Goal: Information Seeking & Learning: Learn about a topic

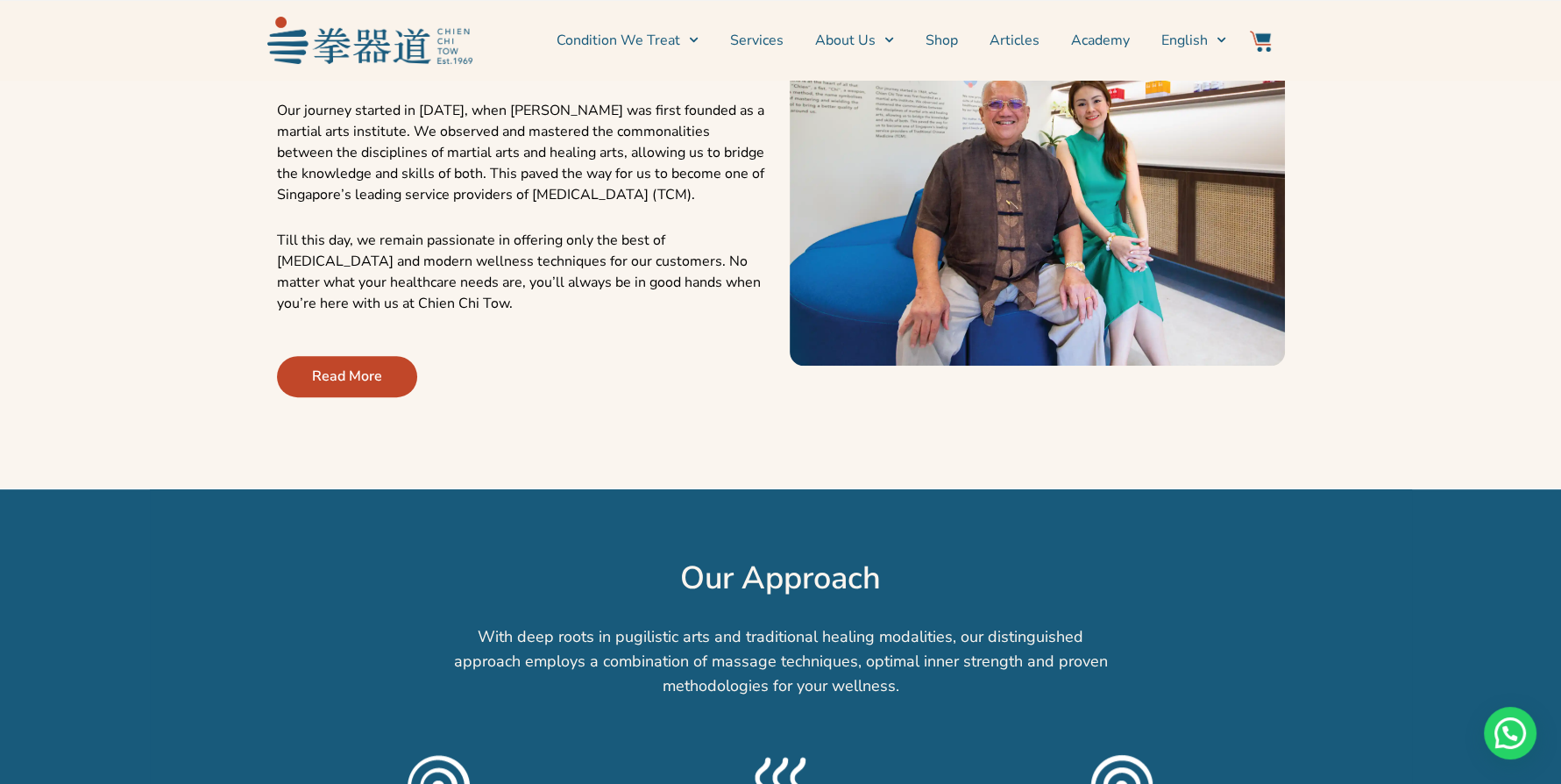
scroll to position [834, 0]
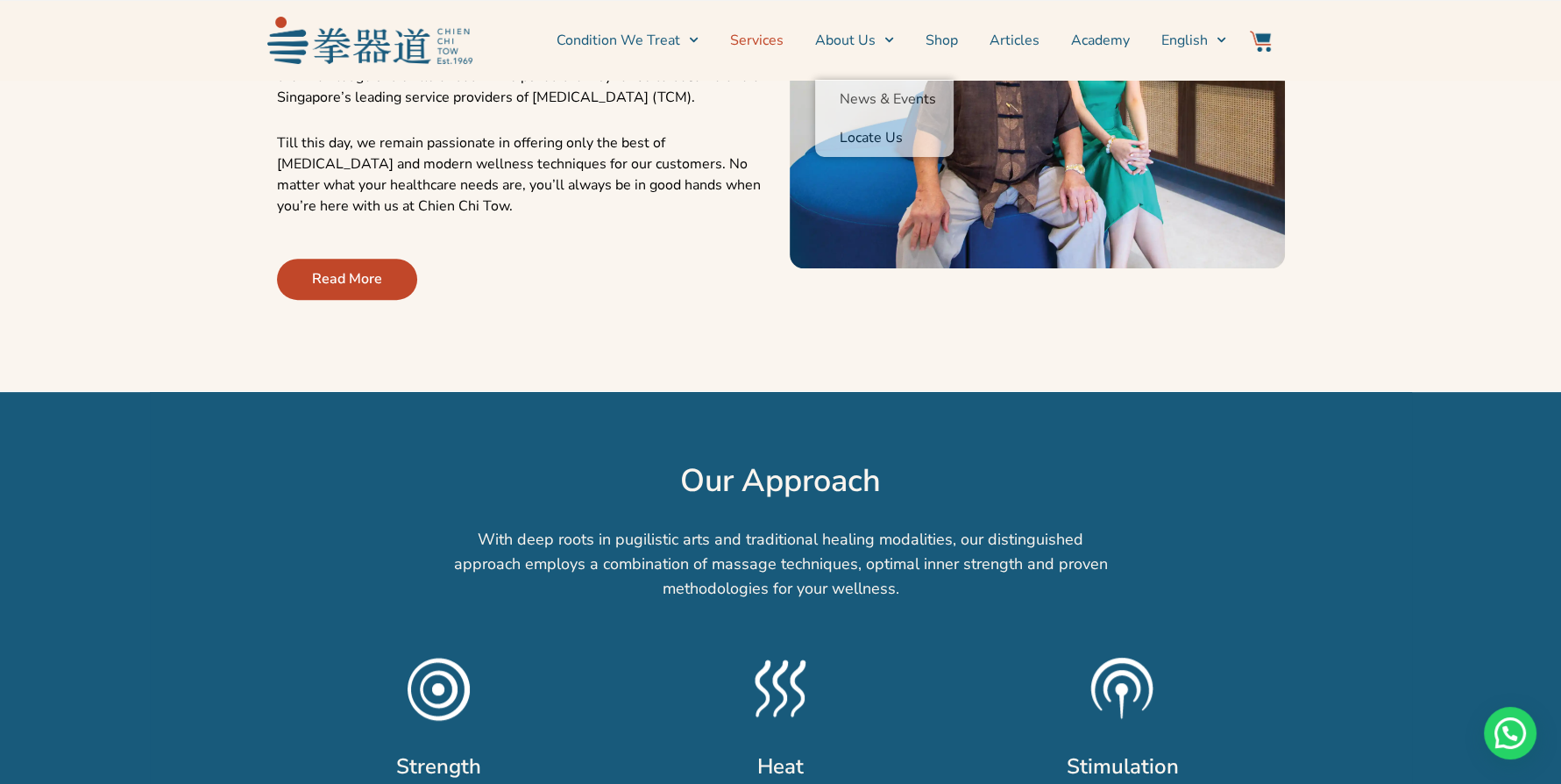
click at [752, 46] on link "Services" at bounding box center [757, 40] width 54 height 44
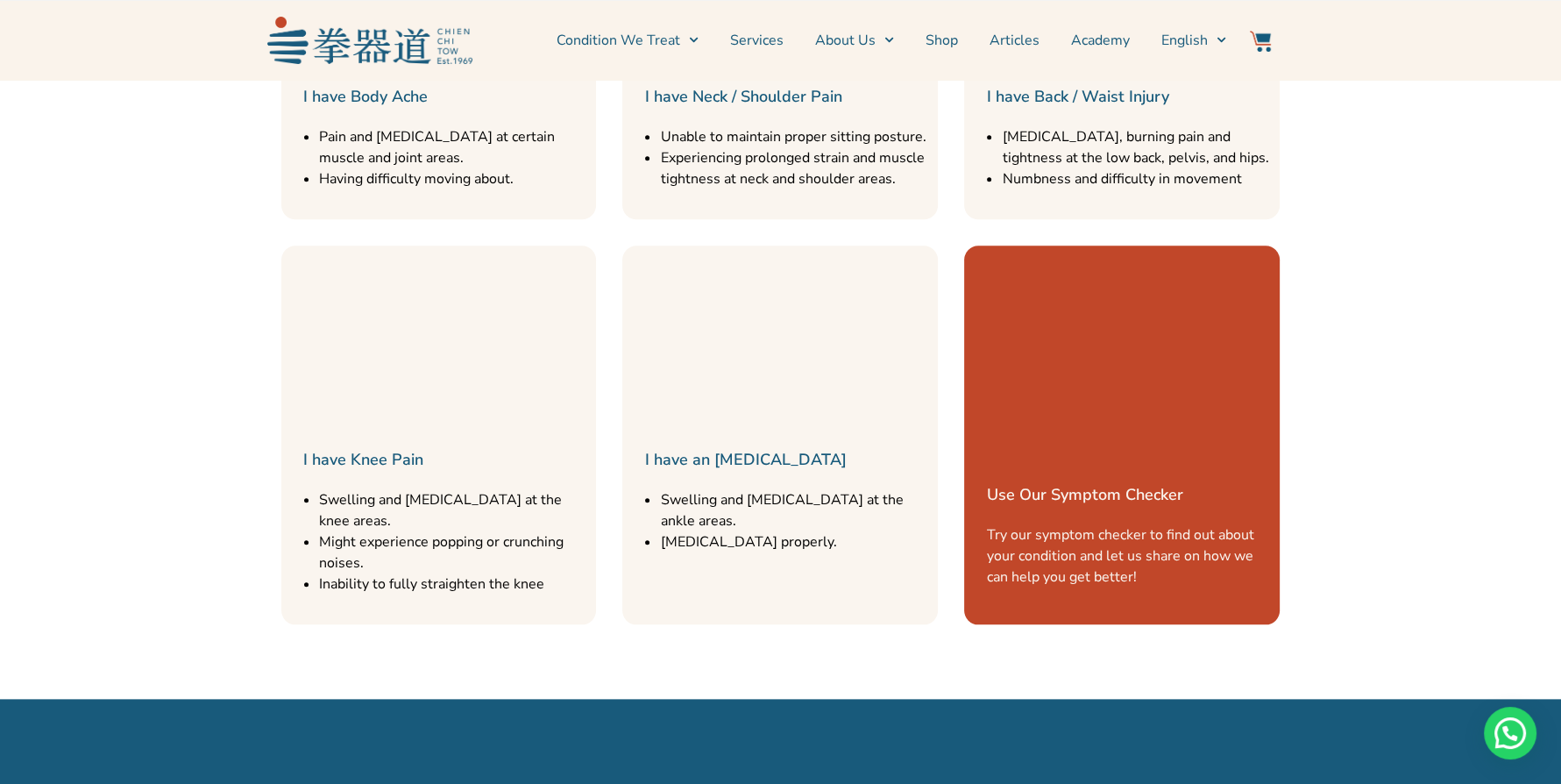
scroll to position [2198, 0]
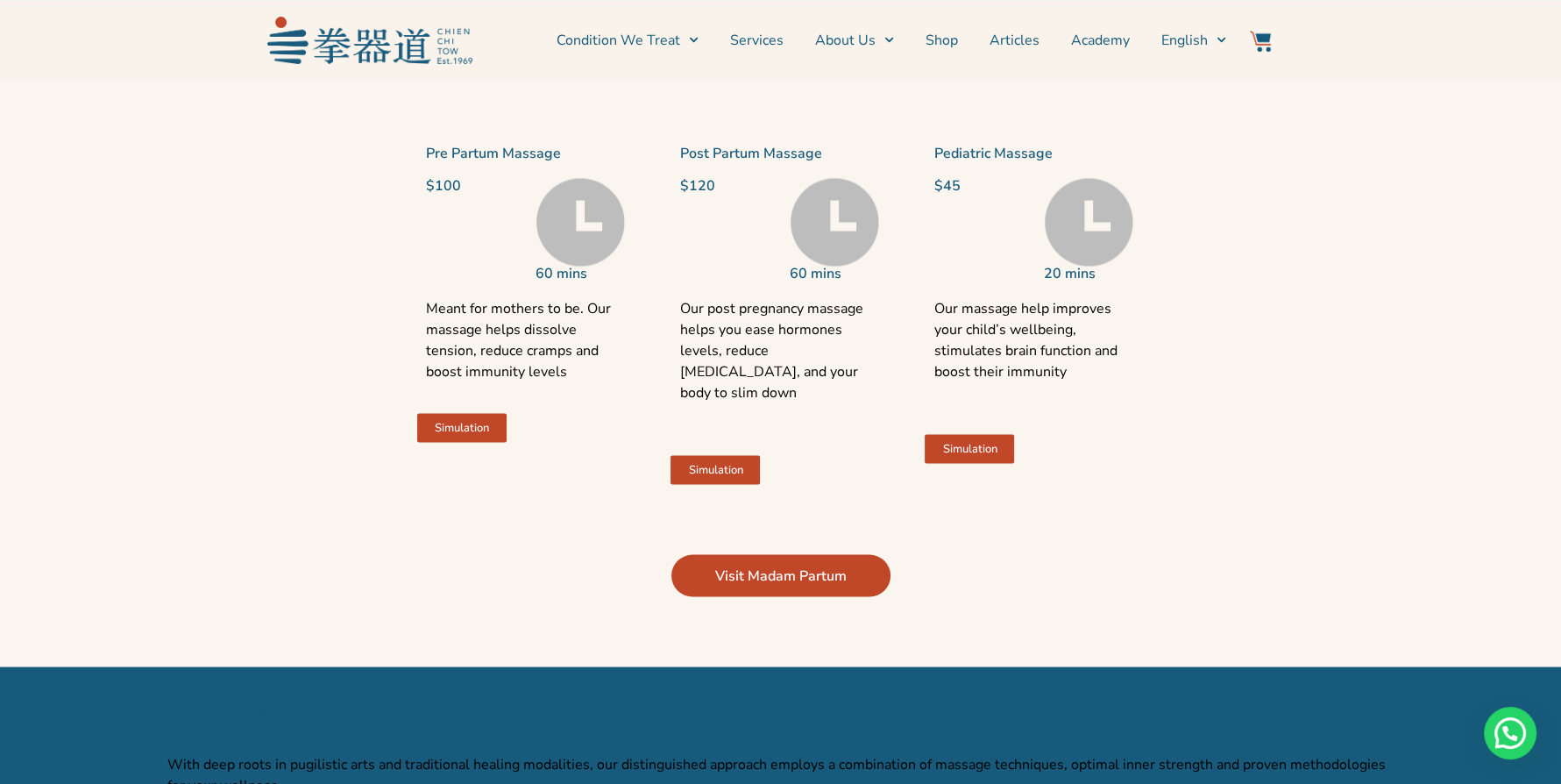
scroll to position [3614, 0]
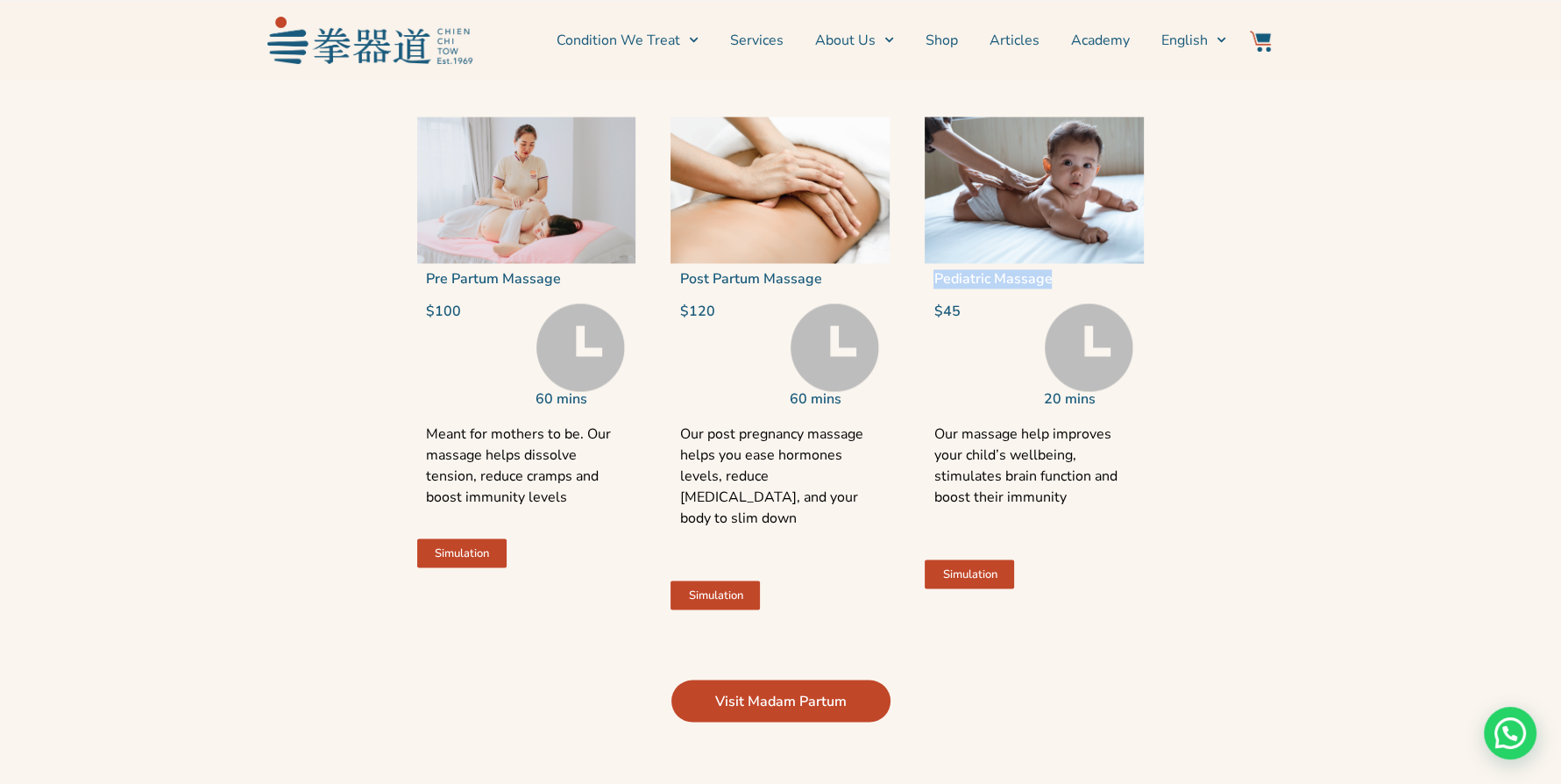
drag, startPoint x: 1087, startPoint y: 344, endPoint x: 936, endPoint y: 342, distance: 151.0
click at [936, 294] on div "Pediatric Massage" at bounding box center [1035, 279] width 219 height 32
copy link "Pediatric Massage"
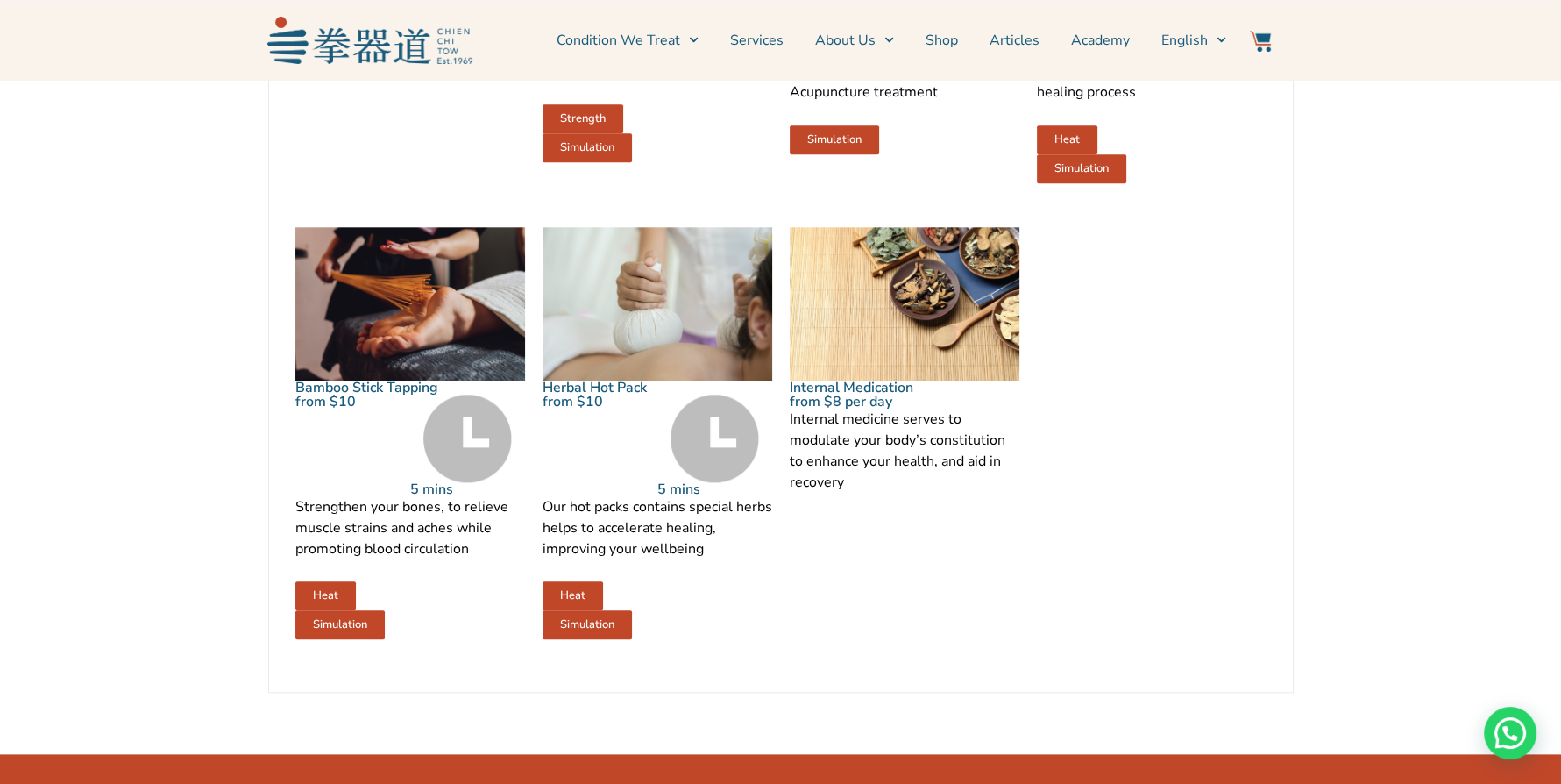
scroll to position [2238, 0]
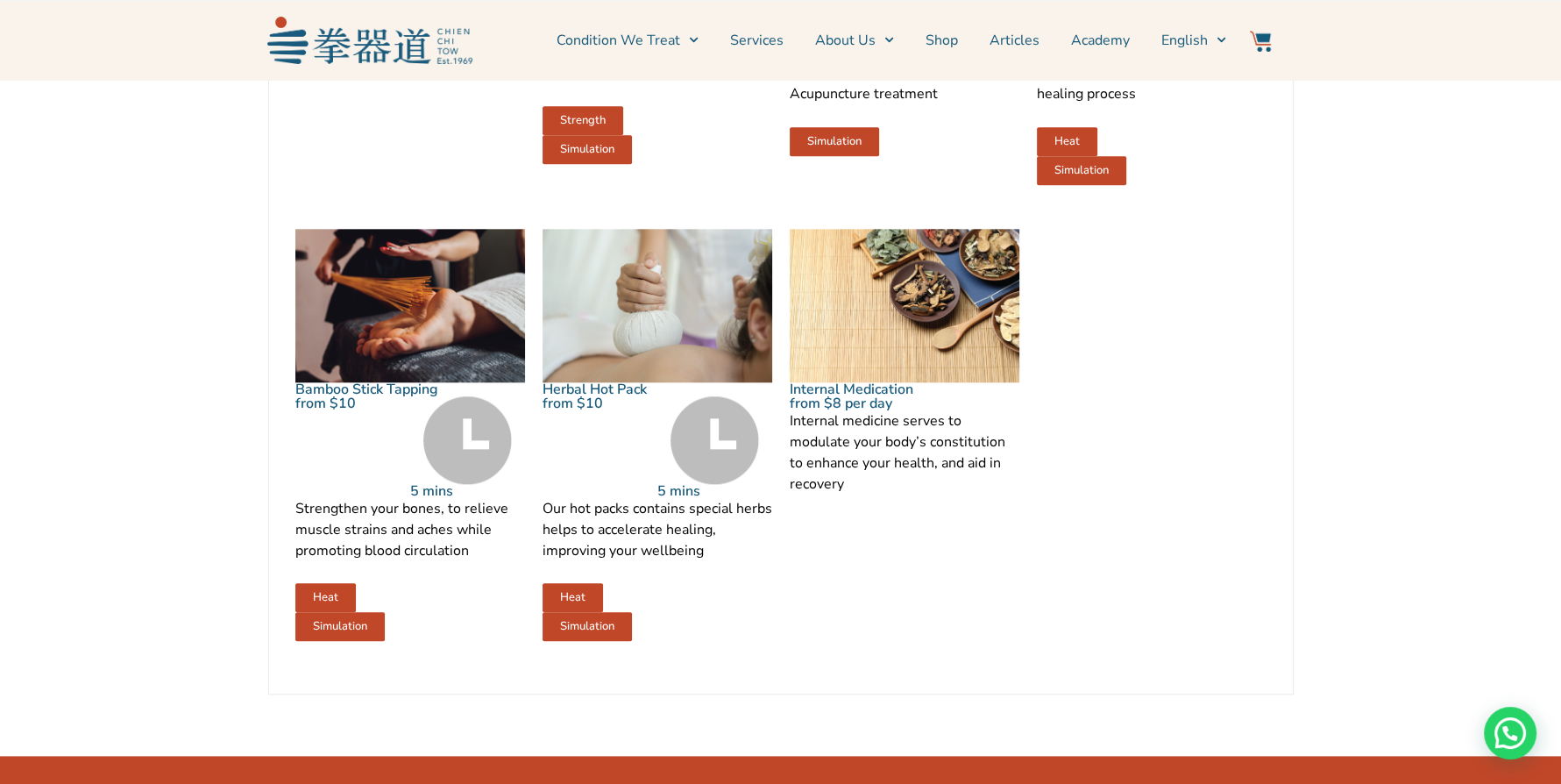
click at [708, 641] on div "Simulation" at bounding box center [657, 627] width 229 height 29
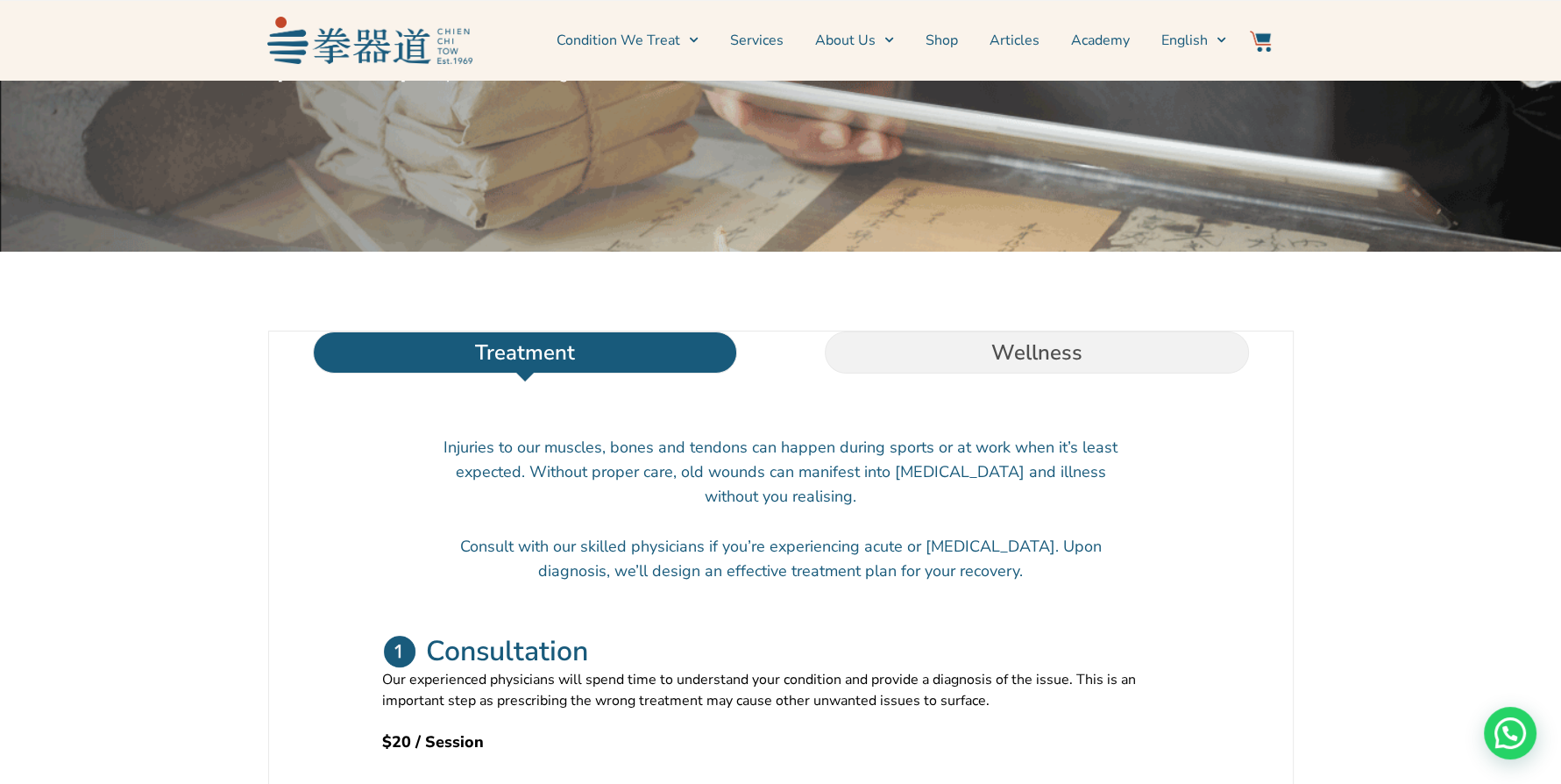
scroll to position [353, 0]
click at [912, 375] on li "Wellness" at bounding box center [1037, 354] width 512 height 42
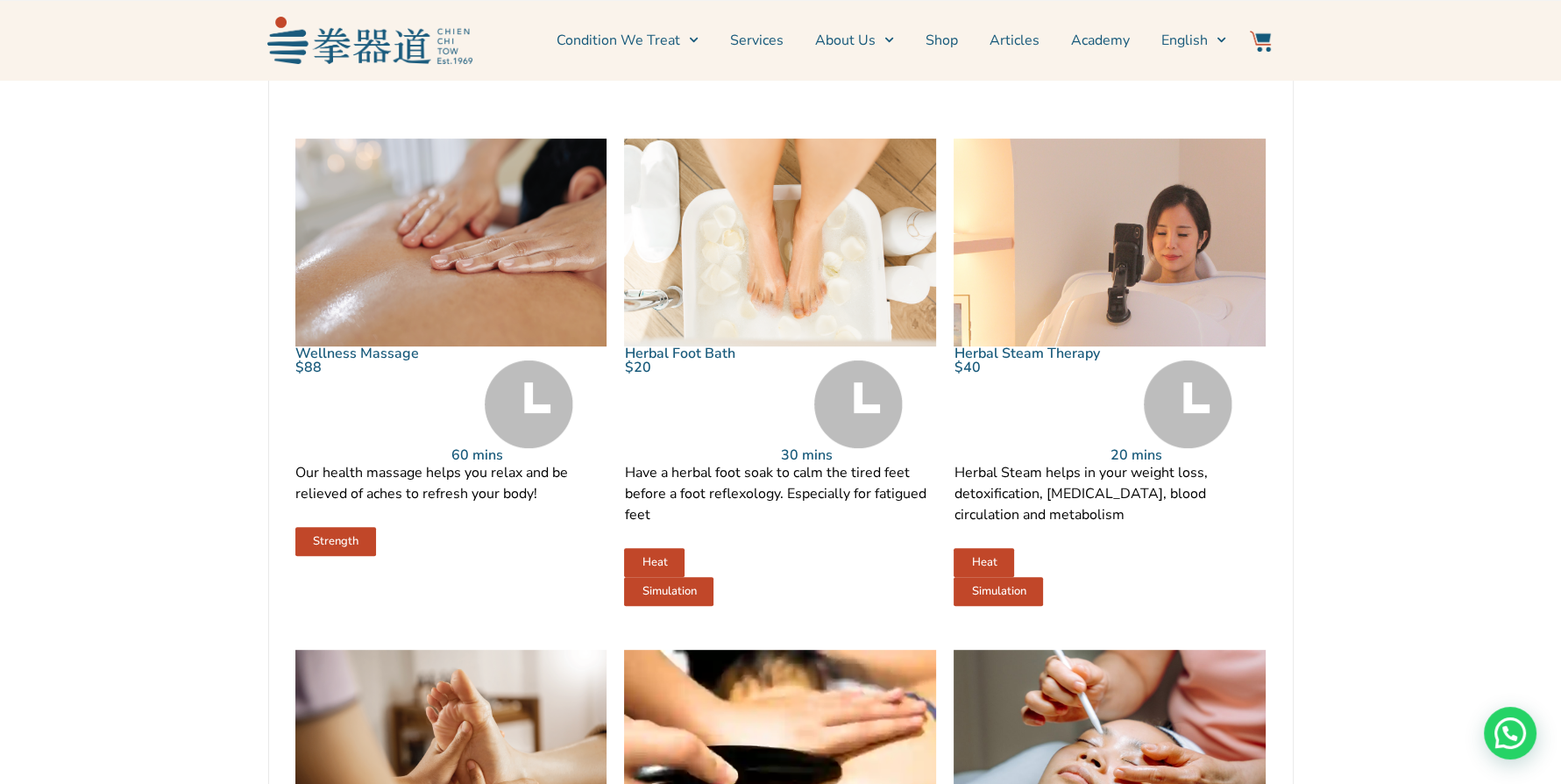
scroll to position [901, 0]
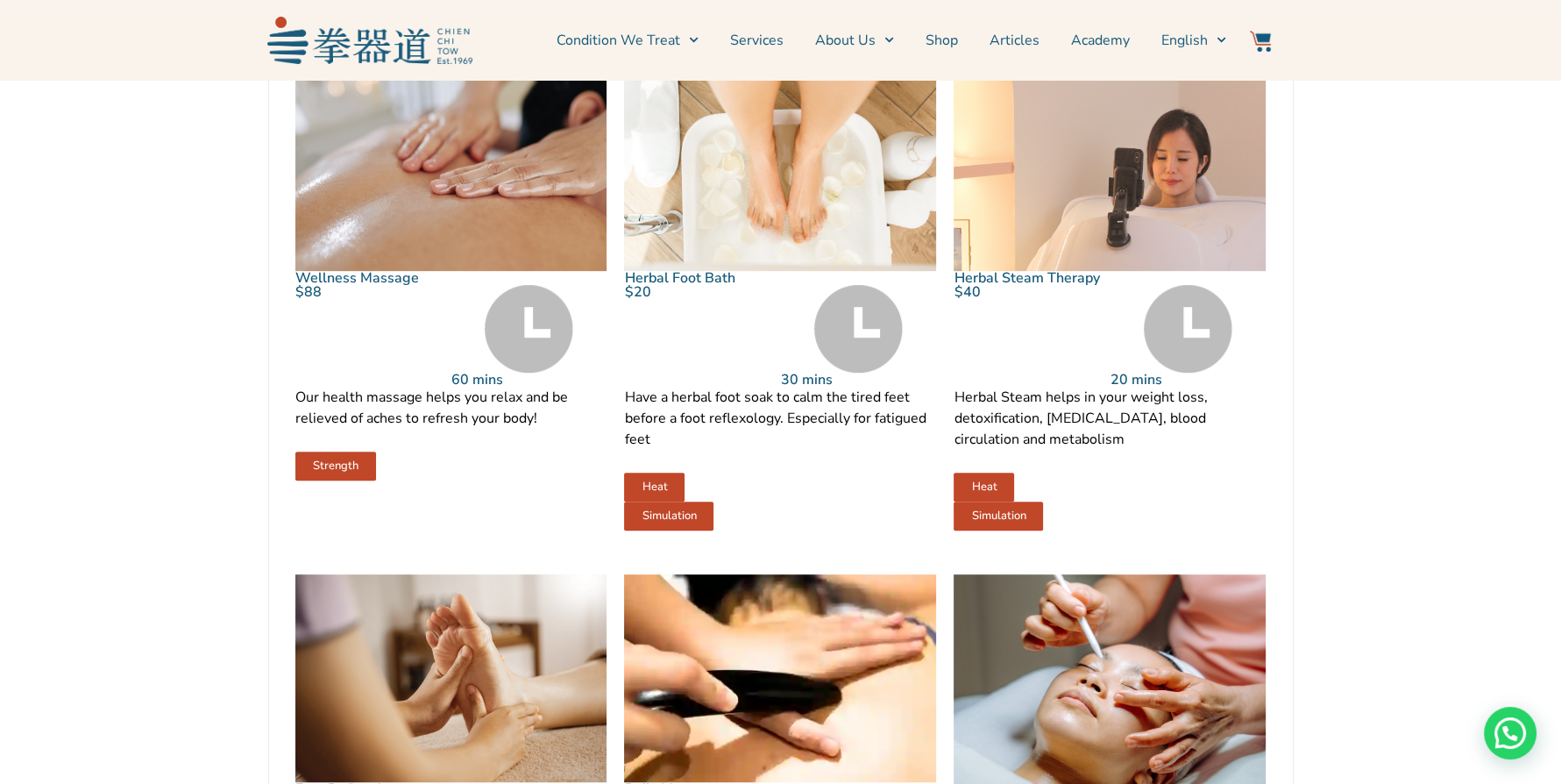
click at [305, 481] on link "Strength" at bounding box center [335, 466] width 80 height 29
click at [314, 471] on span "Strength" at bounding box center [335, 466] width 46 height 11
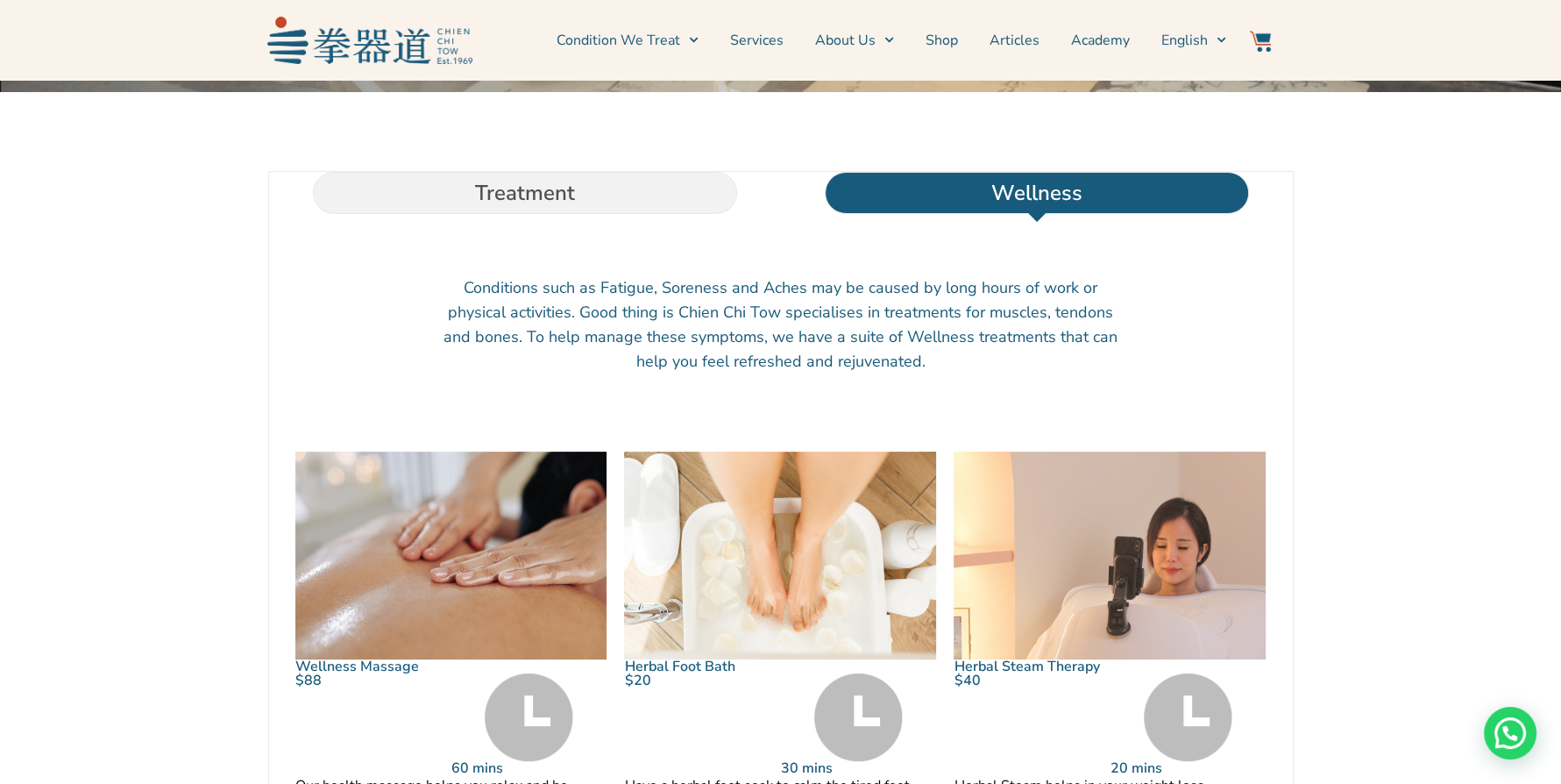
scroll to position [297, 0]
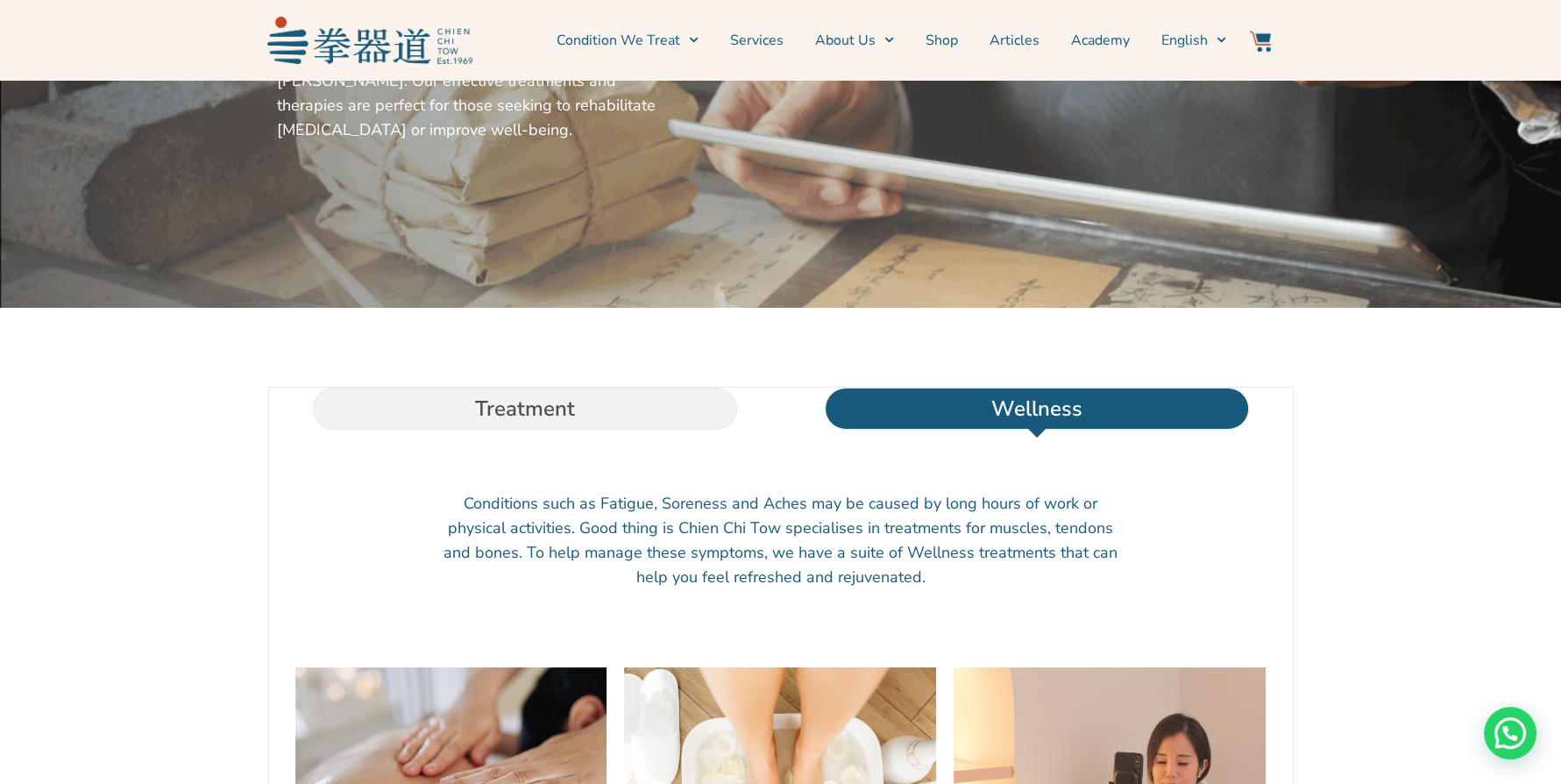
click at [766, 34] on link "Services" at bounding box center [757, 40] width 54 height 44
click at [756, 35] on link "Services" at bounding box center [757, 40] width 54 height 44
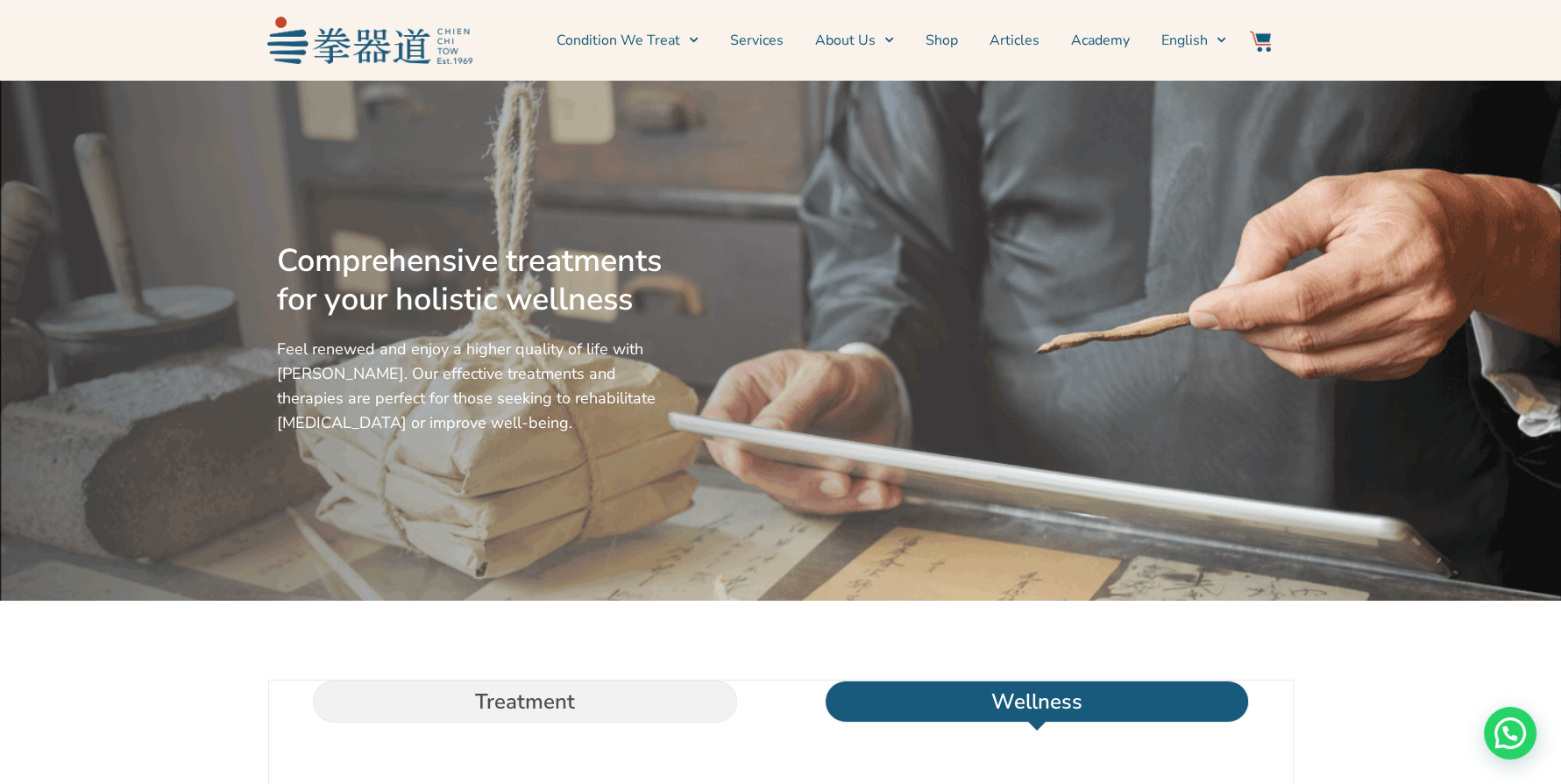
scroll to position [0, 0]
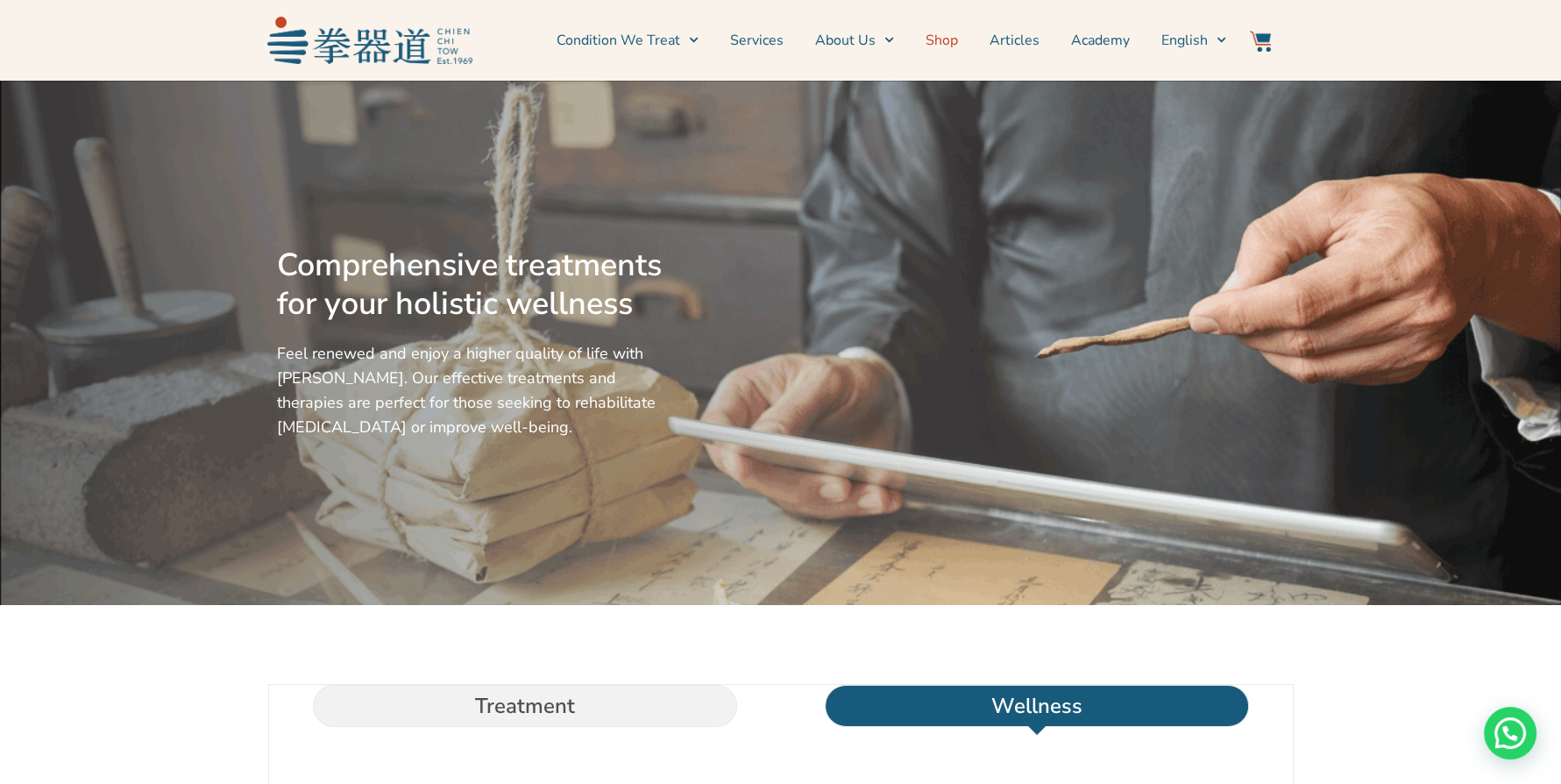
click at [952, 38] on link "Shop" at bounding box center [941, 40] width 32 height 44
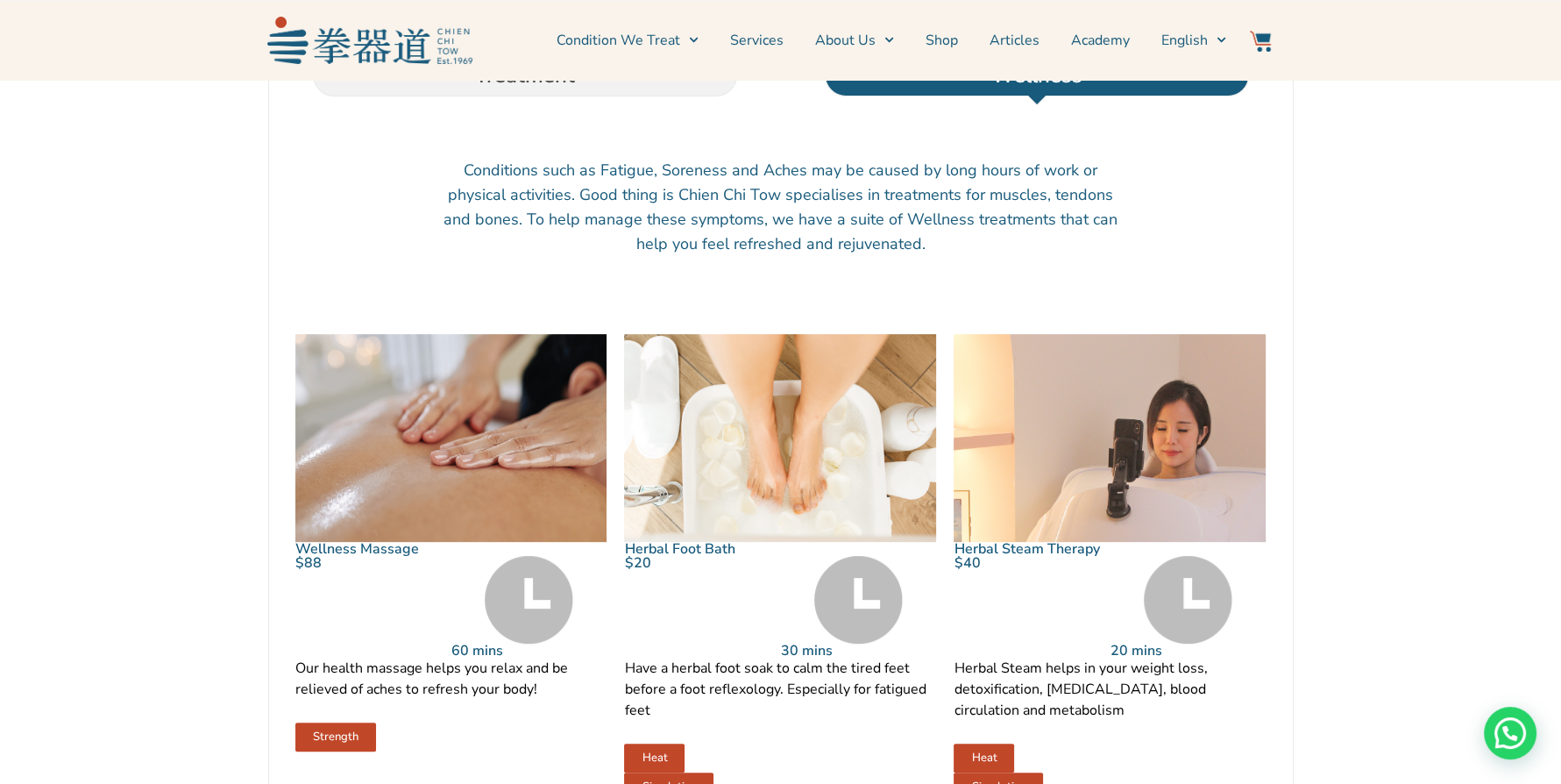
scroll to position [746, 0]
